Goal: Information Seeking & Learning: Learn about a topic

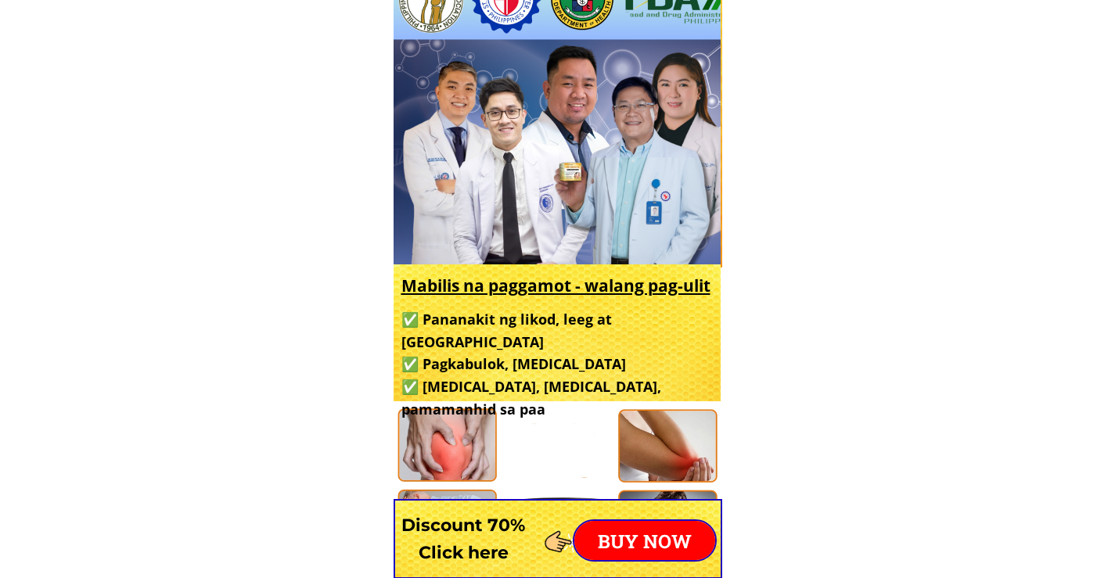
scroll to position [704, 0]
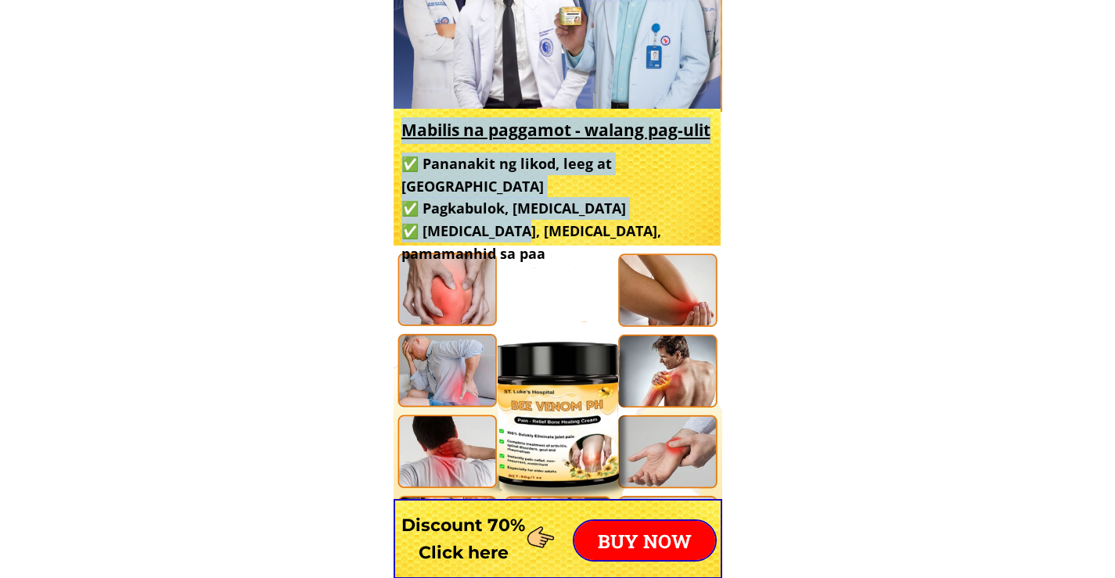
drag, startPoint x: 463, startPoint y: 148, endPoint x: 521, endPoint y: 203, distance: 80.8
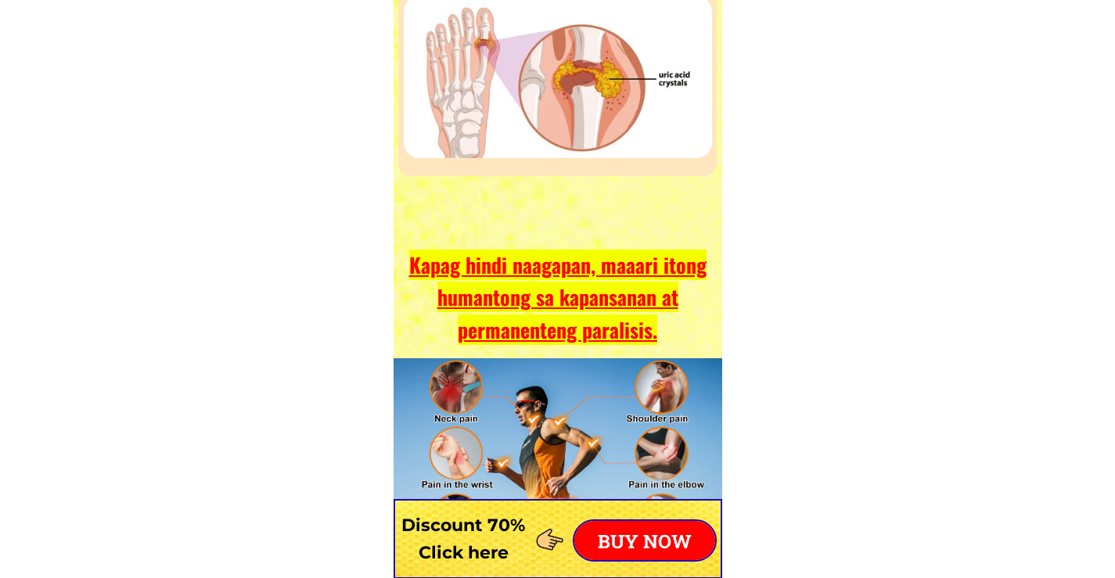
scroll to position [4786, 0]
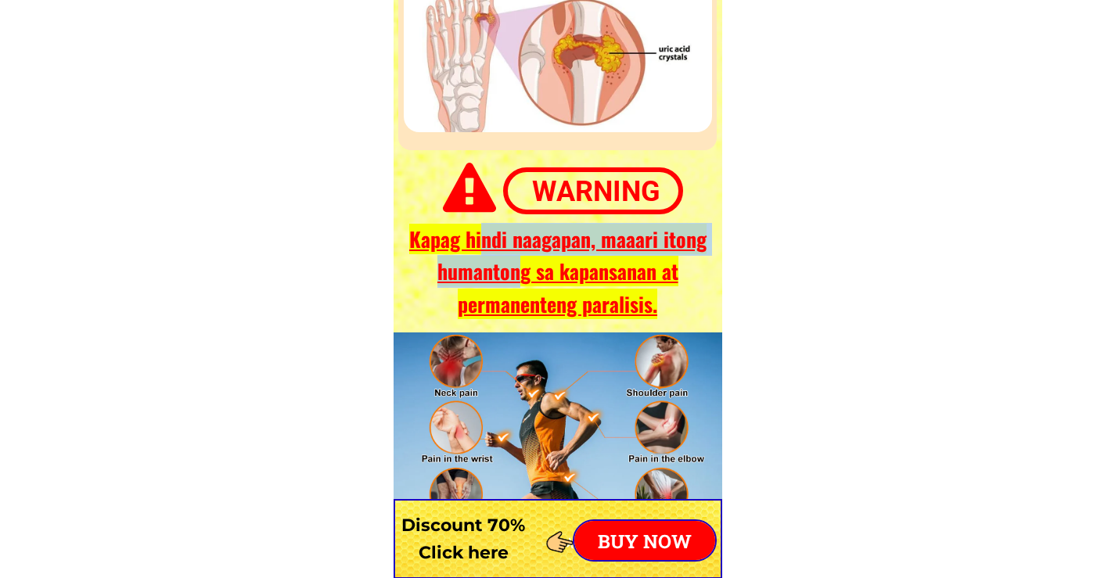
drag, startPoint x: 483, startPoint y: 239, endPoint x: 518, endPoint y: 260, distance: 40.7
click at [518, 260] on font "Kapag hindi naagapan, maaari itong humantong sa kapansanan at permanenteng para…" at bounding box center [557, 271] width 297 height 95
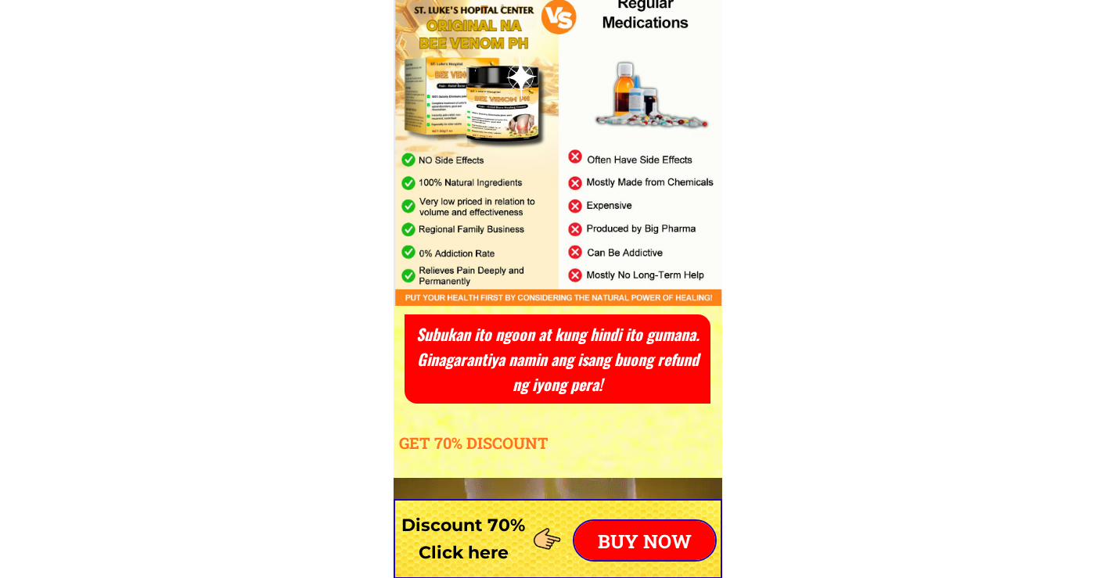
scroll to position [5647, 0]
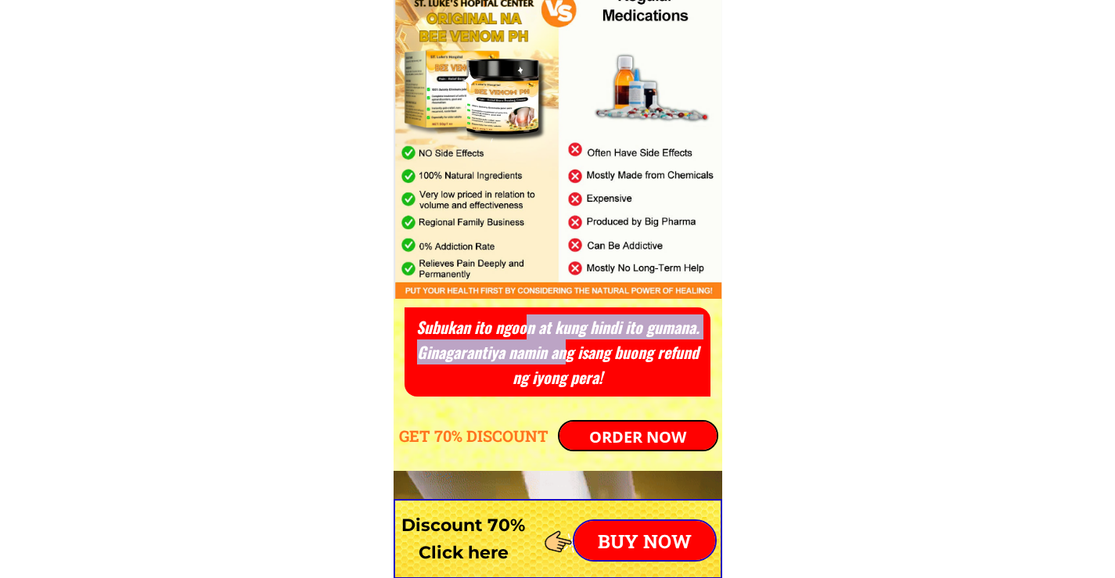
drag, startPoint x: 527, startPoint y: 324, endPoint x: 568, endPoint y: 353, distance: 50.6
click at [568, 353] on h3 "Subukan ito ngoon at kung hindi ito gumana. Ginagarantiya namin ang isang buong…" at bounding box center [558, 352] width 296 height 75
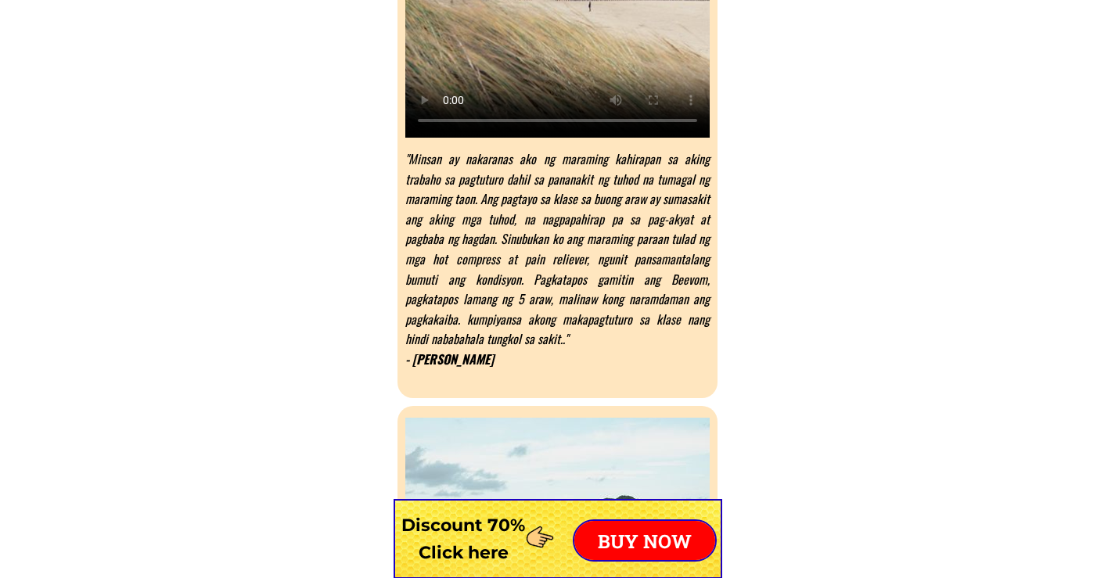
scroll to position [7970, 0]
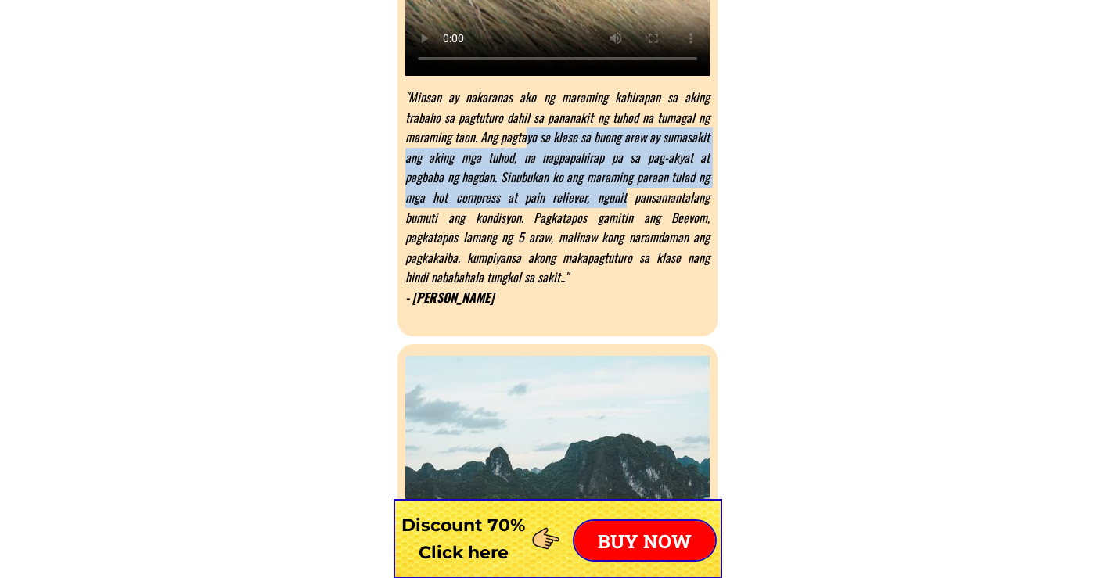
drag, startPoint x: 476, startPoint y: 135, endPoint x: 535, endPoint y: 218, distance: 101.4
click at [510, 199] on font ""Minsan ay nakaranas ako ng maraming kahirapan sa aking trabaho sa pagtuturo da…" at bounding box center [557, 187] width 304 height 199
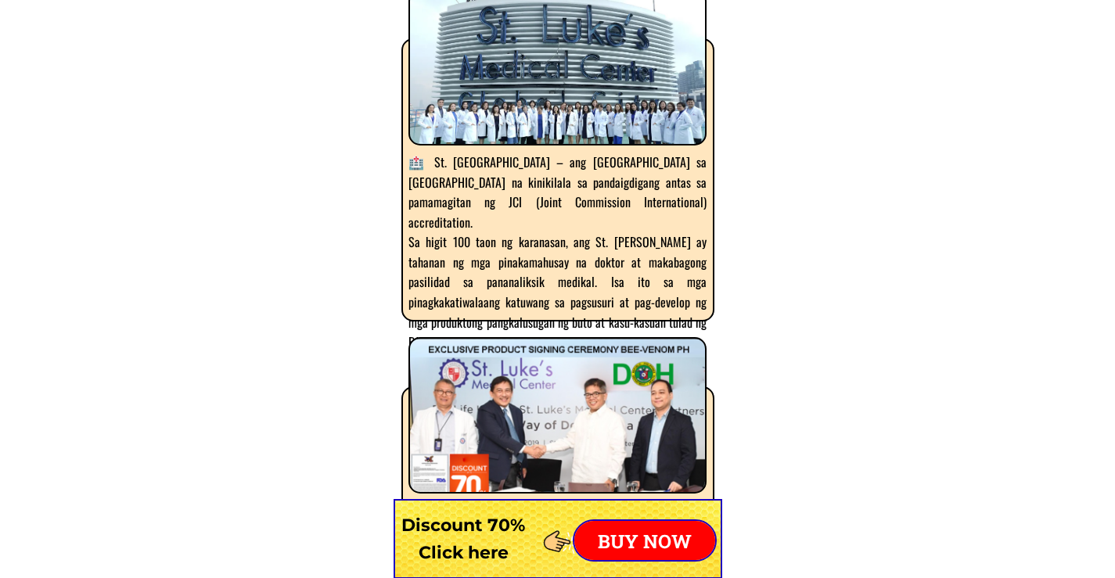
scroll to position [9605, 0]
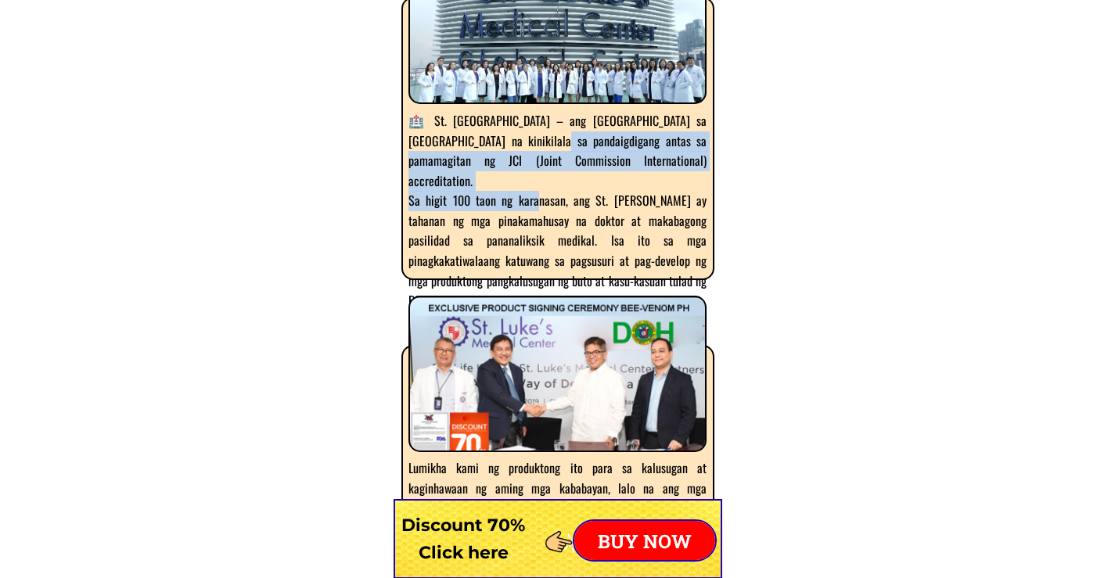
drag, startPoint x: 510, startPoint y: 149, endPoint x: 527, endPoint y: 189, distance: 43.2
click at [527, 189] on div "🏥 St. [GEOGRAPHIC_DATA] – ang [GEOGRAPHIC_DATA] sa [GEOGRAPHIC_DATA] na kinikil…" at bounding box center [558, 211] width 298 height 200
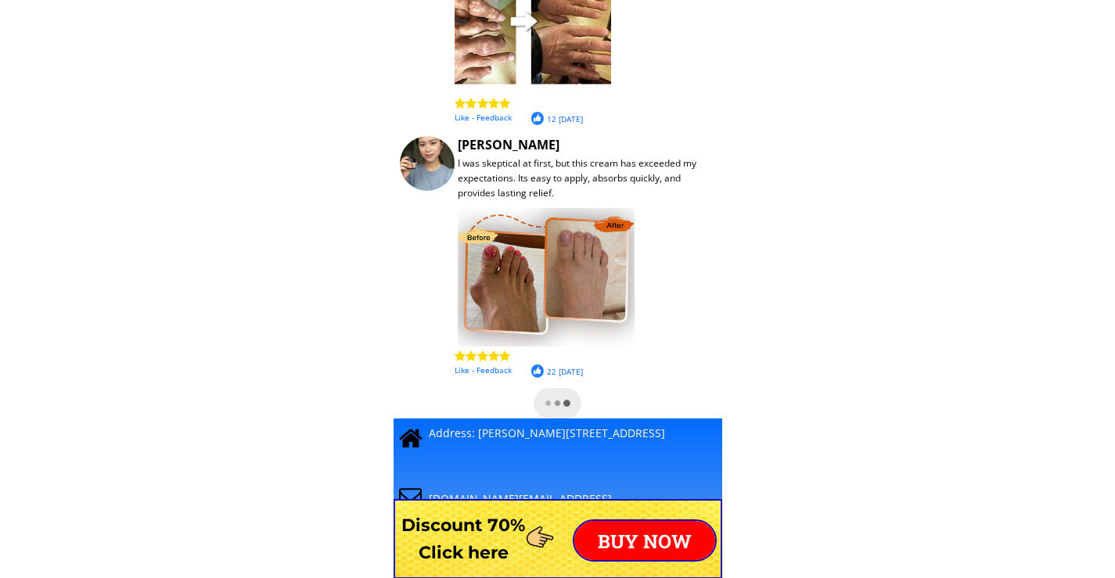
scroll to position [13362, 0]
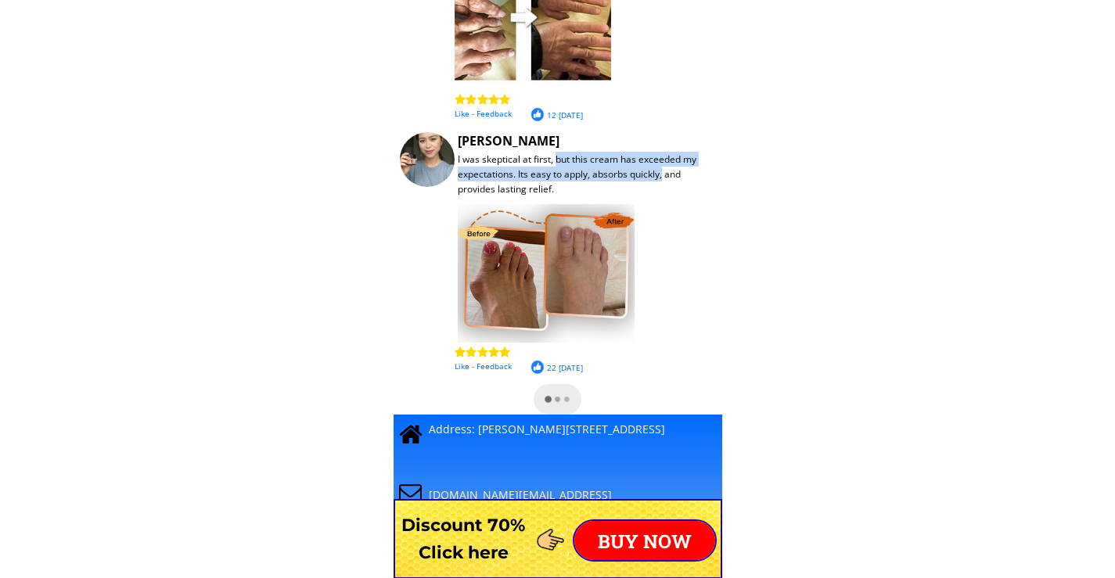
drag, startPoint x: 559, startPoint y: 166, endPoint x: 664, endPoint y: 182, distance: 106.8
click at [664, 182] on div "I was skeptical at first, but this cream has exceeded my expectations. Its easy…" at bounding box center [582, 174] width 249 height 45
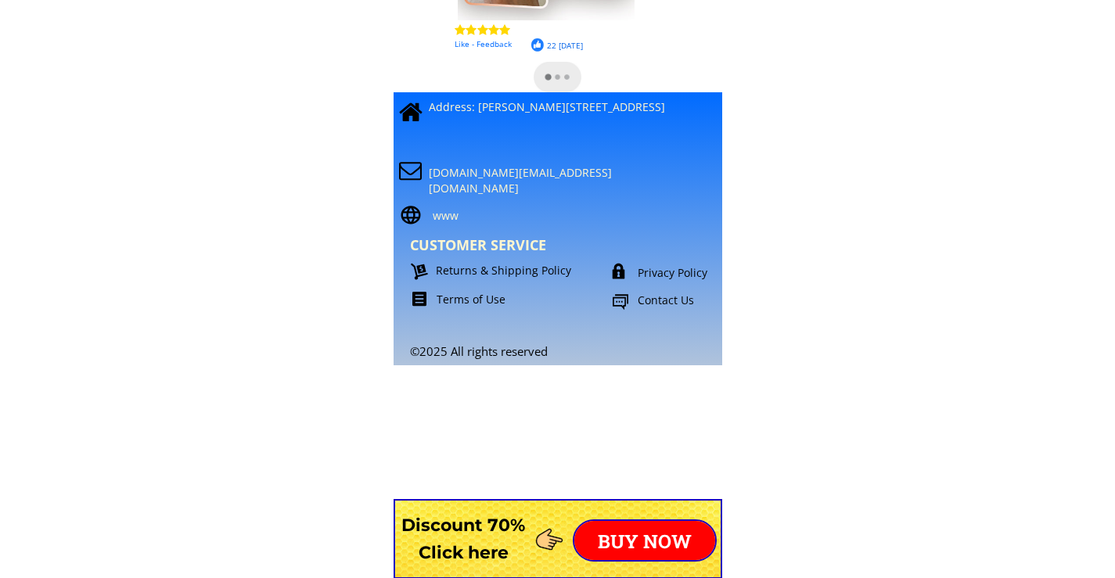
scroll to position [13658, 0]
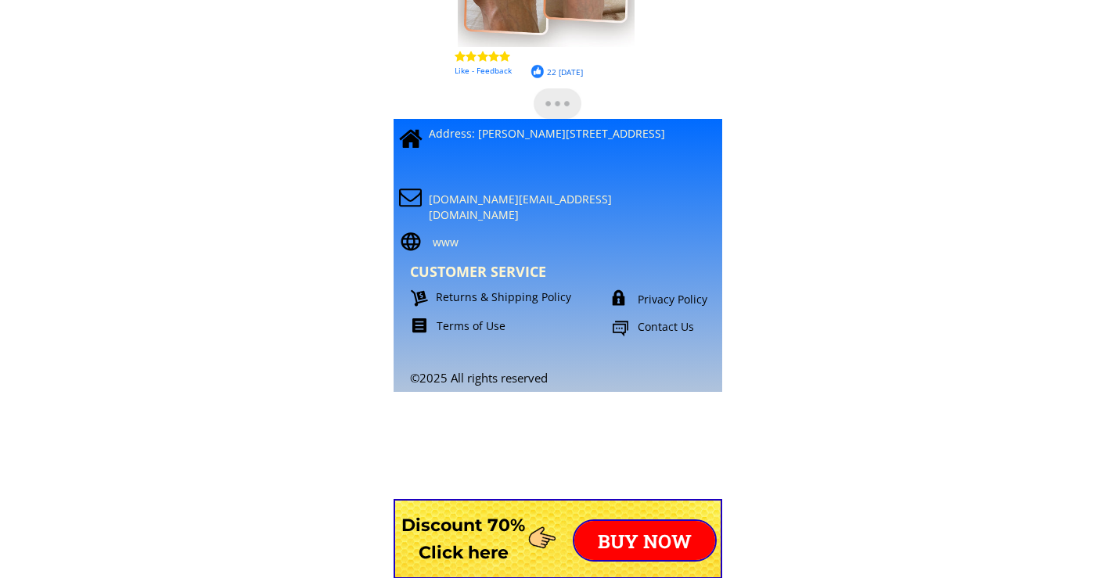
click at [648, 299] on font "Privacy Policy" at bounding box center [673, 299] width 70 height 15
click at [455, 337] on div "©2025 All rights reserved [DOMAIN_NAME][EMAIL_ADDRESS][DOMAIN_NAME] CUSTOMER SE…" at bounding box center [569, 236] width 365 height 297
click at [455, 329] on font "Terms of Use" at bounding box center [471, 326] width 69 height 15
